Goal: Book appointment/travel/reservation

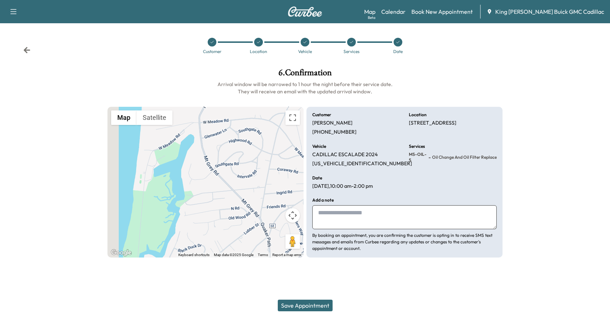
click at [319, 305] on button "Save Appointment" at bounding box center [305, 306] width 55 height 12
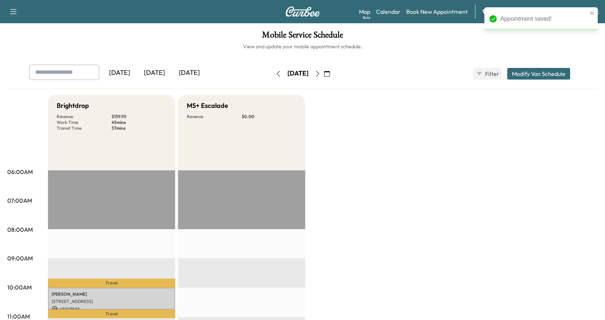
scroll to position [36, 0]
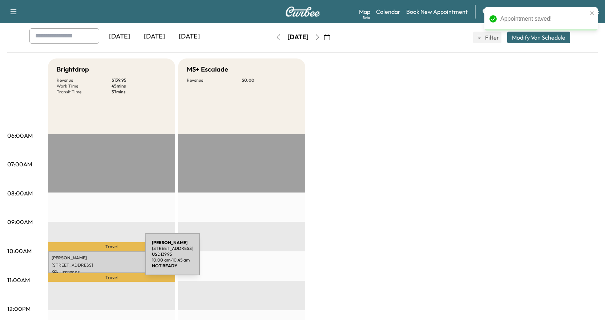
click at [91, 259] on p "MALANGONE" at bounding box center [112, 258] width 120 height 6
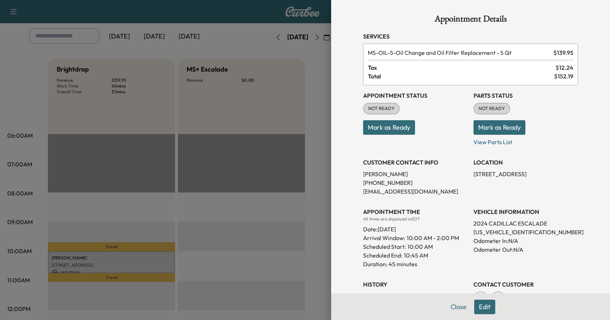
click at [396, 130] on button "Mark as Ready" at bounding box center [389, 127] width 52 height 15
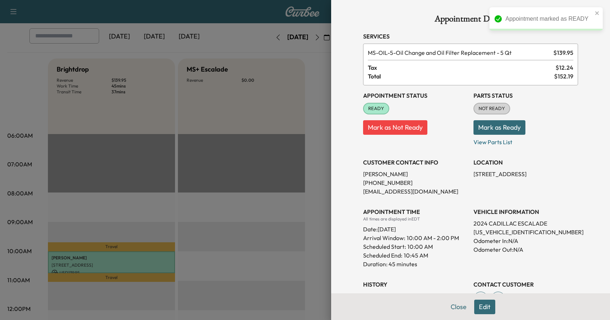
click at [478, 308] on button "Edit" at bounding box center [485, 307] width 21 height 15
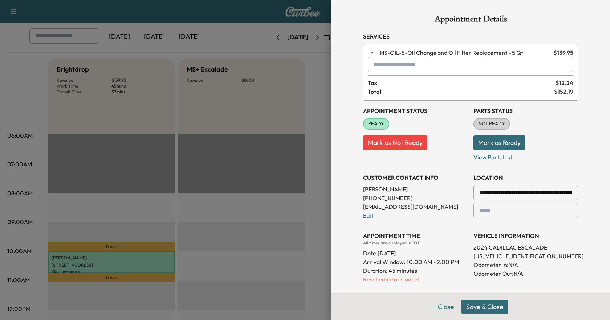
click at [374, 281] on p "Reschedule or Cancel" at bounding box center [415, 279] width 105 height 9
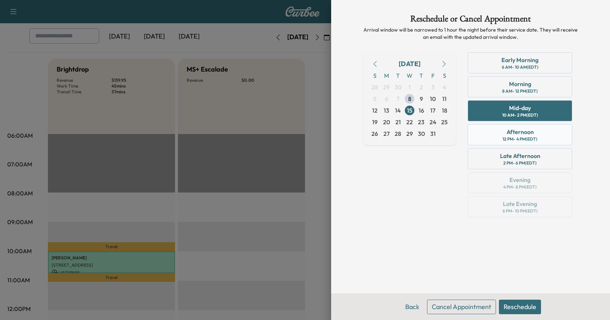
click at [521, 131] on div "Afternoon" at bounding box center [520, 132] width 27 height 9
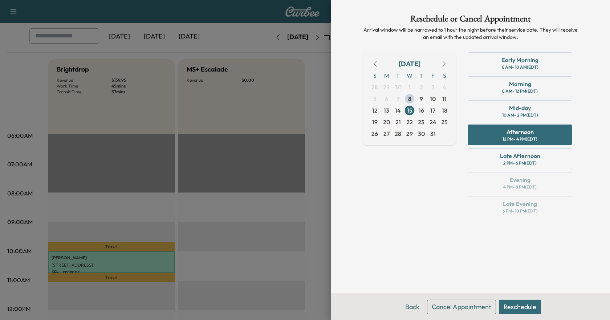
click at [515, 306] on button "Reschedule" at bounding box center [520, 307] width 42 height 15
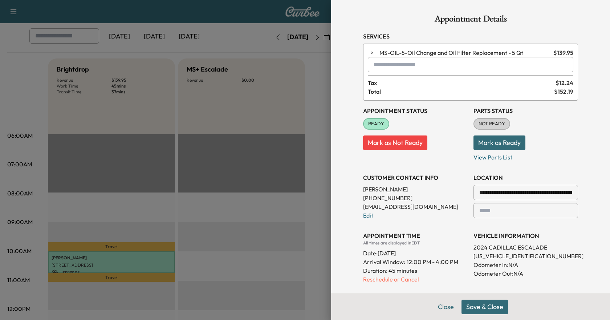
click at [472, 305] on button "Save & Close" at bounding box center [485, 307] width 47 height 15
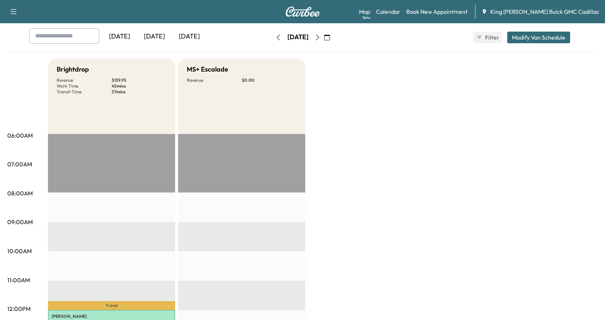
scroll to position [109, 0]
